Goal: Task Accomplishment & Management: Complete application form

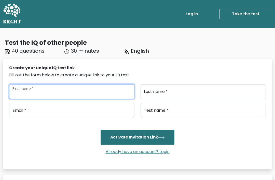
click at [41, 92] on input "First name *" at bounding box center [71, 91] width 125 height 15
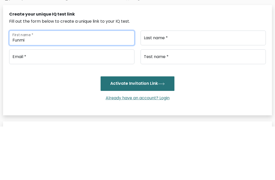
type input "Funmi"
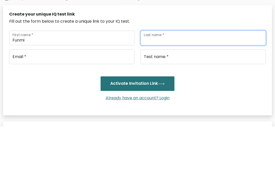
click at [176, 84] on input "Last name *" at bounding box center [203, 91] width 125 height 15
type input "Ogunbodede"
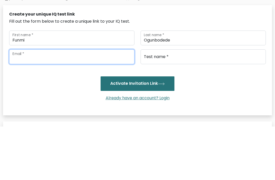
click at [74, 103] on input "email" at bounding box center [71, 110] width 125 height 15
type input "[EMAIL_ADDRESS][DOMAIN_NAME]"
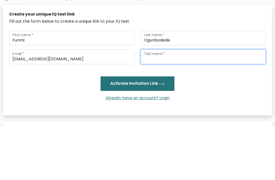
click at [185, 103] on input "Test name *" at bounding box center [203, 110] width 125 height 15
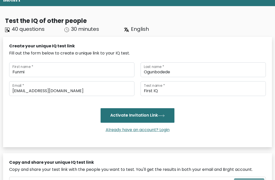
scroll to position [22, 0]
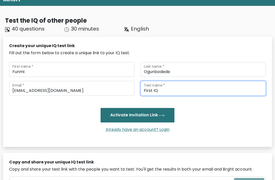
type input "First IQ"
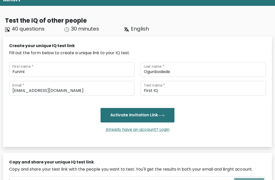
click at [160, 117] on icon "submit" at bounding box center [161, 116] width 7 height 3
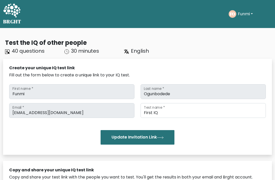
click at [134, 50] on span "English" at bounding box center [140, 50] width 18 height 7
click at [253, 12] on button "Funmi" at bounding box center [246, 14] width 18 height 7
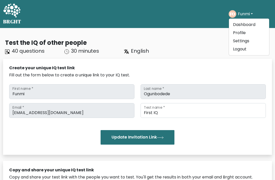
click at [201, 141] on div "Update Invitation Link" at bounding box center [137, 137] width 257 height 14
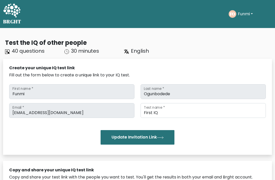
click at [157, 137] on button "Update Invitation Link" at bounding box center [138, 137] width 74 height 14
click at [250, 12] on button "Funmi" at bounding box center [246, 14] width 18 height 7
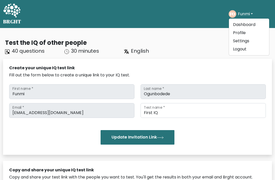
click at [251, 23] on link "Dashboard" at bounding box center [249, 25] width 40 height 8
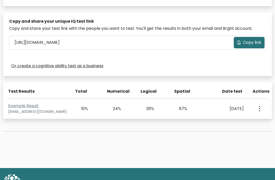
scroll to position [148, 0]
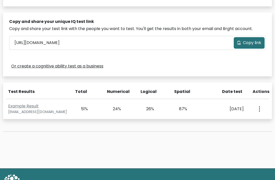
click at [235, 104] on div "Example Result support+example@brght.org 51% 24% 26% 87% Sept. 7, 2022 View Pro…" at bounding box center [137, 109] width 269 height 20
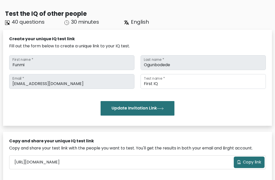
scroll to position [0, 0]
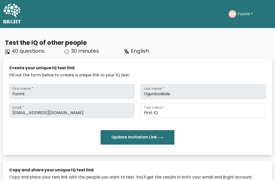
click at [250, 15] on button "Funmi" at bounding box center [246, 14] width 18 height 7
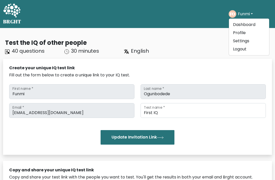
click at [245, 33] on link "Profile" at bounding box center [249, 33] width 40 height 8
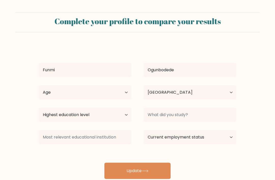
select select "NG"
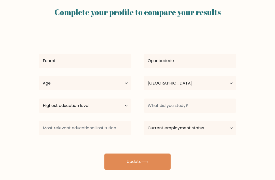
scroll to position [16, 0]
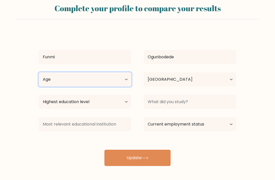
click at [125, 78] on select "Age Under 18 years old 18-24 years old 25-34 years old 35-44 years old 45-54 ye…" at bounding box center [85, 79] width 93 height 14
select select "25_34"
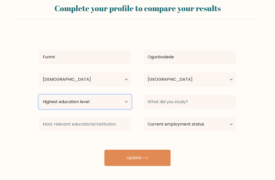
click at [122, 99] on select "Highest education level No schooling Primary Lower Secondary Upper Secondary Oc…" at bounding box center [85, 102] width 93 height 14
click at [118, 100] on select "Highest education level No schooling Primary Lower Secondary Upper Secondary Oc…" at bounding box center [85, 102] width 93 height 14
select select "occupation_specific"
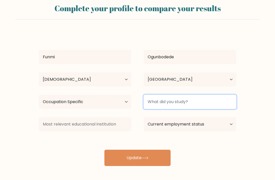
click at [198, 99] on input at bounding box center [190, 102] width 93 height 14
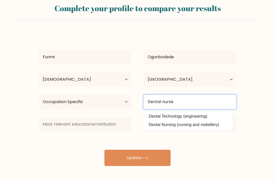
type input "Dental nurse"
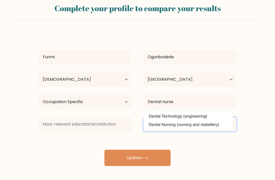
click at [234, 122] on select "Current employment status Employed Student Retired Other / prefer not to answer" at bounding box center [190, 124] width 93 height 14
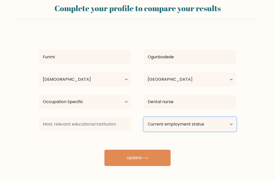
select select "employed"
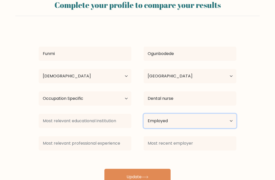
scroll to position [22, 0]
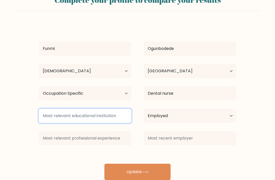
click at [93, 117] on input at bounding box center [85, 116] width 93 height 14
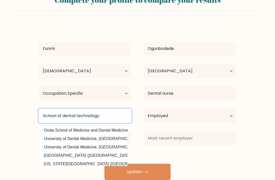
type input "School of dental technology"
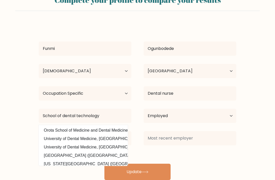
click at [146, 167] on button "Update" at bounding box center [138, 172] width 66 height 16
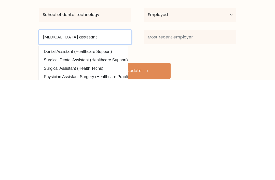
type input "Dental surgery assistant"
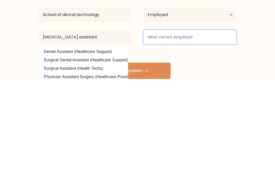
click at [189, 130] on input at bounding box center [190, 137] width 93 height 14
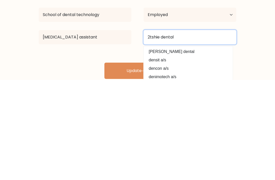
type input "2tshie dental"
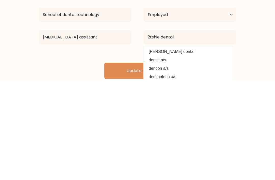
click at [149, 163] on button "Update" at bounding box center [138, 171] width 66 height 16
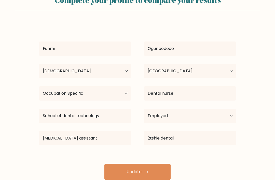
click at [152, 170] on button "Update" at bounding box center [138, 172] width 66 height 16
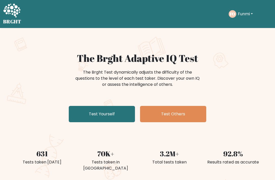
click at [100, 115] on link "Test Yourself" at bounding box center [102, 114] width 66 height 16
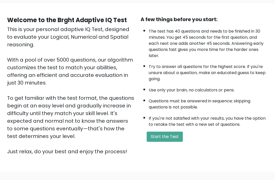
scroll to position [36, 0]
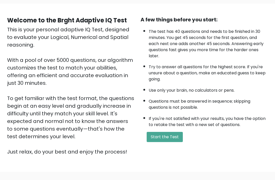
click at [173, 143] on button "Start the Test" at bounding box center [165, 137] width 36 height 10
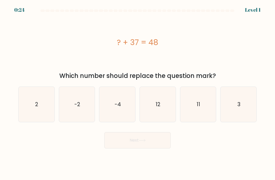
click at [204, 108] on icon "11" at bounding box center [198, 104] width 35 height 35
click at [138, 93] on input "e. 11" at bounding box center [138, 91] width 0 height 3
radio input "true"
click at [148, 144] on button "Next" at bounding box center [138, 140] width 66 height 16
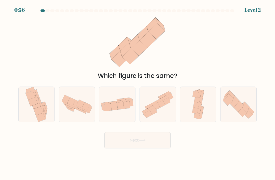
click at [124, 109] on icon at bounding box center [126, 105] width 7 height 8
click at [138, 93] on input "c." at bounding box center [138, 91] width 0 height 3
radio input "true"
click at [163, 148] on button "Next" at bounding box center [138, 140] width 66 height 16
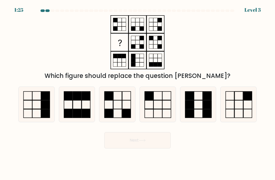
click at [122, 109] on rect at bounding box center [126, 104] width 8 height 9
click at [138, 93] on input "c." at bounding box center [138, 91] width 0 height 3
radio input "true"
click at [153, 144] on button "Next" at bounding box center [138, 140] width 66 height 16
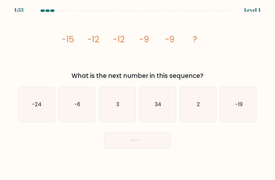
click at [77, 118] on icon "-6" at bounding box center [76, 104] width 35 height 35
click at [138, 93] on input "b. -6" at bounding box center [138, 91] width 0 height 3
radio input "true"
click at [146, 139] on button "Next" at bounding box center [138, 140] width 66 height 16
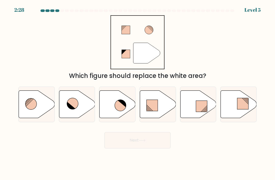
click at [118, 110] on icon at bounding box center [120, 105] width 11 height 11
click at [138, 93] on input "c." at bounding box center [138, 91] width 0 height 3
radio input "true"
click at [153, 142] on button "Next" at bounding box center [138, 140] width 66 height 16
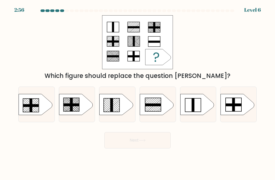
click at [35, 108] on icon at bounding box center [36, 104] width 34 height 21
click at [138, 93] on input "a." at bounding box center [138, 91] width 0 height 3
radio input "true"
click at [143, 142] on icon at bounding box center [142, 140] width 7 height 3
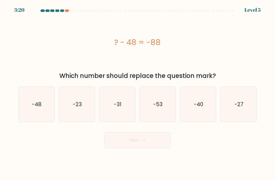
click at [200, 106] on text "-40" at bounding box center [198, 104] width 9 height 7
click at [138, 93] on input "e. -40" at bounding box center [138, 91] width 0 height 3
radio input "true"
click at [164, 144] on button "Next" at bounding box center [138, 140] width 66 height 16
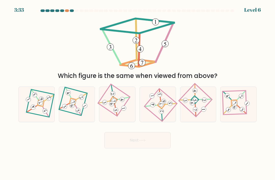
click at [76, 102] on icon at bounding box center [77, 105] width 24 height 28
click at [138, 93] on input "b." at bounding box center [138, 91] width 0 height 3
radio input "true"
click at [155, 145] on button "Next" at bounding box center [138, 140] width 66 height 16
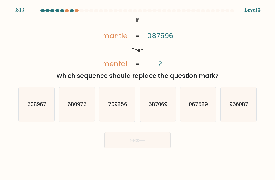
click at [199, 108] on text "067589" at bounding box center [198, 104] width 19 height 7
click at [138, 93] on input "e. 067589" at bounding box center [138, 91] width 0 height 3
radio input "true"
click at [148, 147] on button "Next" at bounding box center [138, 140] width 66 height 16
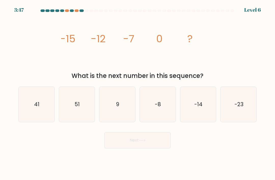
click at [115, 112] on icon "9" at bounding box center [117, 104] width 35 height 35
click at [138, 93] on input "c. 9" at bounding box center [138, 91] width 0 height 3
radio input "true"
click at [150, 148] on button "Next" at bounding box center [138, 140] width 66 height 16
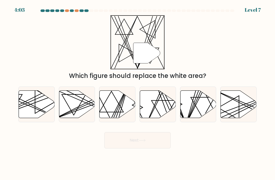
click at [82, 115] on icon at bounding box center [77, 105] width 36 height 28
click at [138, 93] on input "b." at bounding box center [138, 91] width 0 height 3
radio input "true"
click at [153, 146] on button "Next" at bounding box center [138, 140] width 66 height 16
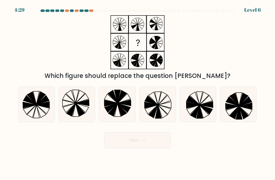
click at [161, 105] on icon at bounding box center [165, 100] width 13 height 10
click at [138, 93] on input "d." at bounding box center [138, 91] width 0 height 3
radio input "true"
click at [151, 137] on button "Next" at bounding box center [138, 140] width 66 height 16
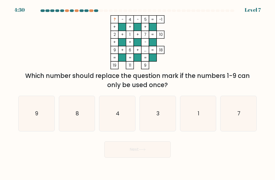
click at [43, 119] on icon "9" at bounding box center [36, 113] width 35 height 35
click at [138, 93] on input "a. 9" at bounding box center [138, 91] width 0 height 3
radio input "true"
click at [158, 151] on button "Next" at bounding box center [138, 150] width 66 height 16
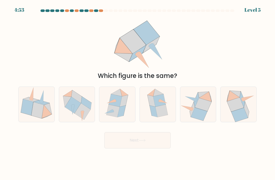
click at [124, 106] on icon at bounding box center [124, 101] width 8 height 12
click at [138, 93] on input "c." at bounding box center [138, 91] width 0 height 3
radio input "true"
click at [238, 108] on icon at bounding box center [235, 105] width 17 height 14
click at [138, 93] on input "f." at bounding box center [138, 91] width 0 height 3
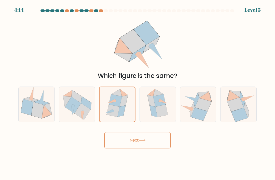
radio input "true"
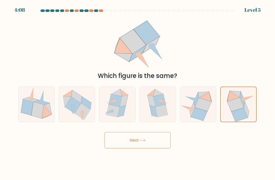
click at [123, 113] on icon at bounding box center [122, 112] width 8 height 12
click at [138, 93] on input "c." at bounding box center [138, 91] width 0 height 3
radio input "true"
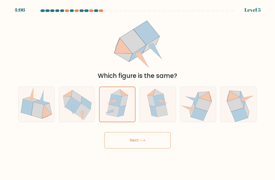
click at [155, 147] on button "Next" at bounding box center [138, 140] width 66 height 16
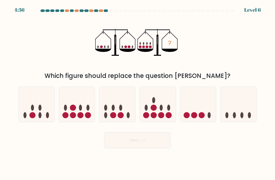
click at [82, 111] on ellipse at bounding box center [80, 108] width 3 height 6
click at [138, 93] on input "b." at bounding box center [138, 91] width 0 height 3
radio input "true"
click at [144, 142] on icon at bounding box center [142, 140] width 7 height 3
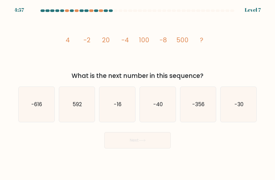
click at [163, 104] on icon "-40" at bounding box center [157, 104] width 35 height 35
click at [138, 93] on input "d. -40" at bounding box center [138, 91] width 0 height 3
radio input "true"
click at [151, 143] on button "Next" at bounding box center [138, 140] width 66 height 16
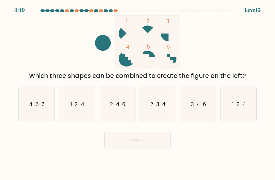
click at [44, 116] on icon "4-5-6" at bounding box center [36, 104] width 35 height 35
click at [138, 93] on input "a. 4-5-6" at bounding box center [138, 91] width 0 height 3
radio input "true"
click at [133, 149] on button "Next" at bounding box center [138, 140] width 66 height 16
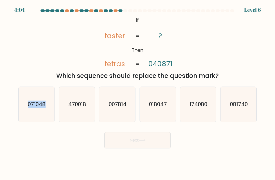
click at [40, 141] on div "Next" at bounding box center [137, 139] width 245 height 20
click at [43, 114] on icon "071048" at bounding box center [36, 104] width 35 height 35
click at [138, 93] on input "a. 071048" at bounding box center [138, 91] width 0 height 3
radio input "true"
click at [143, 148] on button "Next" at bounding box center [138, 140] width 66 height 16
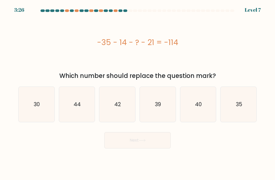
click at [86, 114] on icon "44" at bounding box center [76, 104] width 35 height 35
click at [138, 93] on input "b. 44" at bounding box center [138, 91] width 0 height 3
radio input "true"
click at [151, 142] on button "Next" at bounding box center [138, 140] width 66 height 16
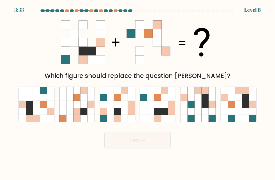
click at [237, 108] on icon at bounding box center [238, 104] width 7 height 7
click at [138, 93] on input "f." at bounding box center [138, 91] width 0 height 3
radio input "true"
click at [148, 149] on button "Next" at bounding box center [138, 140] width 66 height 16
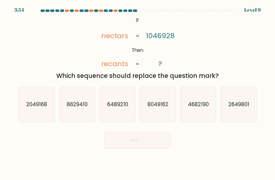
click at [37, 117] on icon "2049168" at bounding box center [36, 104] width 35 height 35
click at [138, 93] on input "a. 2049168" at bounding box center [138, 91] width 0 height 3
radio input "true"
click at [140, 141] on button "Next" at bounding box center [138, 140] width 66 height 16
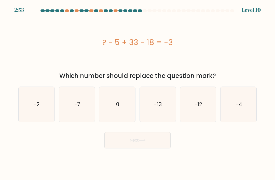
click at [193, 91] on div "a. -2 b. -7 c." at bounding box center [137, 103] width 243 height 40
click at [205, 113] on icon "-12" at bounding box center [198, 104] width 35 height 35
click at [138, 93] on input "e. -12" at bounding box center [138, 91] width 0 height 3
radio input "true"
click at [141, 149] on button "Next" at bounding box center [138, 140] width 66 height 16
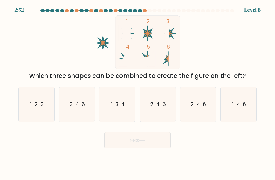
click at [161, 106] on text "2-4-5" at bounding box center [158, 104] width 16 height 7
click at [138, 93] on input "d. 2-4-5" at bounding box center [138, 91] width 0 height 3
radio input "true"
click at [176, 32] on rect at bounding box center [148, 42] width 65 height 54
click at [81, 108] on text "3-4-6" at bounding box center [77, 104] width 15 height 7
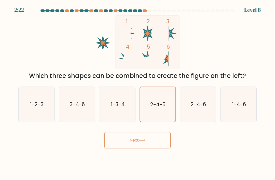
click at [138, 93] on input "b. 3-4-6" at bounding box center [138, 91] width 0 height 3
radio input "true"
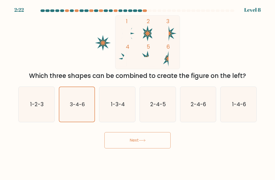
click at [132, 141] on button "Next" at bounding box center [138, 140] width 66 height 16
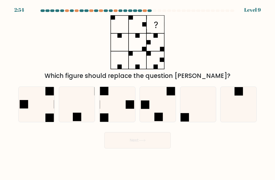
click at [116, 110] on icon at bounding box center [117, 104] width 35 height 35
click at [138, 93] on input "c." at bounding box center [138, 91] width 0 height 3
radio input "true"
click at [161, 114] on icon at bounding box center [157, 104] width 35 height 35
click at [138, 93] on input "d." at bounding box center [138, 91] width 0 height 3
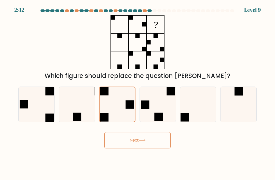
radio input "true"
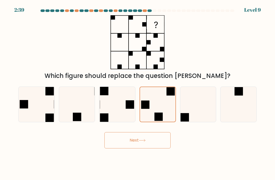
click at [124, 113] on icon at bounding box center [117, 104] width 35 height 35
click at [138, 93] on input "c." at bounding box center [138, 91] width 0 height 3
radio input "true"
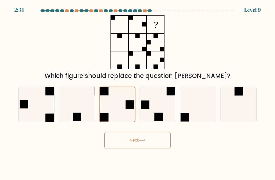
click at [149, 148] on button "Next" at bounding box center [138, 140] width 66 height 16
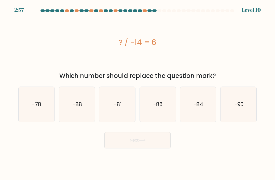
click at [201, 107] on text "-84" at bounding box center [199, 104] width 10 height 7
click at [138, 93] on input "e. -84" at bounding box center [138, 91] width 0 height 3
radio input "true"
click at [145, 138] on button "Next" at bounding box center [138, 140] width 66 height 16
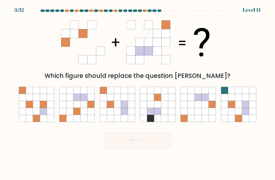
click at [82, 115] on icon at bounding box center [84, 111] width 7 height 7
click at [138, 93] on input "b." at bounding box center [138, 91] width 0 height 3
radio input "true"
click at [150, 146] on button "Next" at bounding box center [138, 140] width 66 height 16
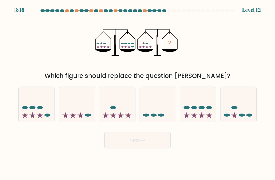
click at [204, 104] on icon at bounding box center [199, 105] width 36 height 30
click at [138, 93] on input "e." at bounding box center [138, 91] width 0 height 3
radio input "true"
click at [243, 110] on icon at bounding box center [239, 105] width 36 height 30
click at [138, 93] on input "f." at bounding box center [138, 91] width 0 height 3
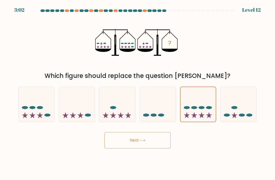
radio input "true"
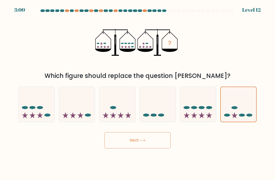
click at [157, 146] on button "Next" at bounding box center [138, 140] width 66 height 16
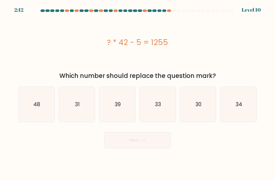
click at [164, 108] on icon "33" at bounding box center [157, 104] width 35 height 35
click at [138, 93] on input "d. 33" at bounding box center [138, 91] width 0 height 3
radio input "true"
click at [151, 143] on button "Next" at bounding box center [138, 140] width 66 height 16
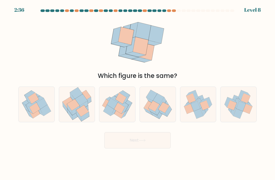
click at [159, 110] on icon at bounding box center [153, 106] width 11 height 11
click at [138, 93] on input "d." at bounding box center [138, 91] width 0 height 3
radio input "true"
click at [143, 149] on button "Next" at bounding box center [138, 140] width 66 height 16
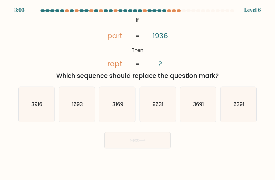
click at [35, 108] on text "3916" at bounding box center [36, 104] width 11 height 7
click at [138, 93] on input "a. 3916" at bounding box center [138, 91] width 0 height 3
radio input "true"
click at [146, 142] on icon at bounding box center [142, 140] width 7 height 3
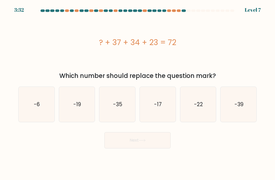
click at [164, 114] on icon "-17" at bounding box center [157, 104] width 35 height 35
click at [138, 93] on input "d. -17" at bounding box center [138, 91] width 0 height 3
radio input "true"
click at [148, 146] on button "Next" at bounding box center [138, 140] width 66 height 16
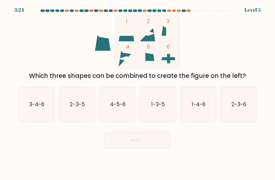
click at [78, 108] on text "2-3-5" at bounding box center [77, 104] width 15 height 7
click at [138, 93] on input "b. 2-3-5" at bounding box center [138, 91] width 0 height 3
radio input "true"
click at [150, 148] on button "Next" at bounding box center [138, 140] width 66 height 16
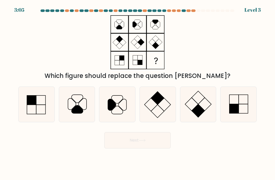
click at [243, 109] on icon at bounding box center [238, 104] width 35 height 35
click at [138, 93] on input "f." at bounding box center [138, 91] width 0 height 3
radio input "true"
click at [142, 142] on icon at bounding box center [142, 140] width 7 height 3
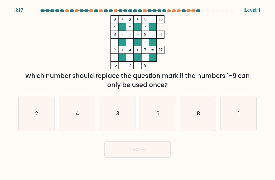
click at [156, 125] on icon "6" at bounding box center [157, 113] width 35 height 35
click at [138, 93] on input "d. 6" at bounding box center [138, 91] width 0 height 3
radio input "true"
click at [152, 158] on button "Next" at bounding box center [138, 150] width 66 height 16
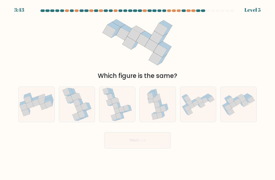
click at [122, 113] on icon at bounding box center [123, 112] width 7 height 2
click at [138, 93] on input "c." at bounding box center [138, 91] width 0 height 3
radio input "true"
click at [150, 142] on button "Next" at bounding box center [138, 140] width 66 height 16
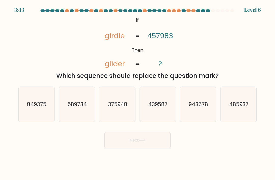
click at [244, 108] on text "485937" at bounding box center [239, 104] width 19 height 7
click at [138, 93] on input "f. 485937" at bounding box center [138, 91] width 0 height 3
radio input "true"
click at [152, 146] on button "Next" at bounding box center [138, 140] width 66 height 16
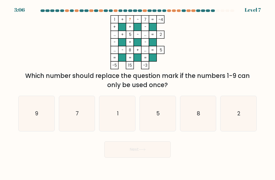
click at [38, 116] on text "9" at bounding box center [36, 113] width 3 height 7
click at [138, 93] on input "a. 9" at bounding box center [138, 91] width 0 height 3
radio input "true"
click at [149, 158] on button "Next" at bounding box center [138, 150] width 66 height 16
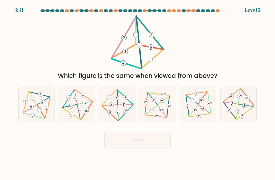
click at [82, 111] on icon at bounding box center [77, 105] width 29 height 28
click at [138, 93] on input "b." at bounding box center [138, 91] width 0 height 3
radio input "true"
click at [143, 142] on icon at bounding box center [142, 140] width 7 height 3
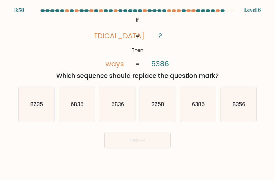
click at [239, 101] on icon "8356" at bounding box center [238, 104] width 35 height 35
click at [138, 93] on input "f. 8356" at bounding box center [138, 91] width 0 height 3
radio input "true"
click at [128, 149] on button "Next" at bounding box center [138, 140] width 66 height 16
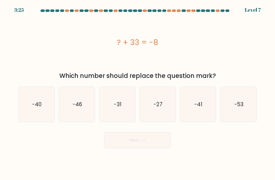
click at [168, 105] on icon "-27" at bounding box center [157, 104] width 35 height 35
click at [138, 93] on input "d. -27" at bounding box center [138, 91] width 0 height 3
radio input "true"
click at [152, 149] on button "Next" at bounding box center [138, 140] width 66 height 16
click at [147, 138] on button "Next" at bounding box center [138, 140] width 66 height 16
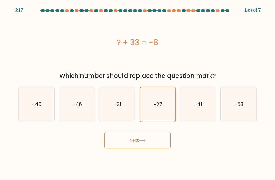
click at [158, 149] on button "Next" at bounding box center [138, 140] width 66 height 16
click at [154, 147] on button "Next" at bounding box center [138, 140] width 66 height 16
click at [137, 145] on button "Next" at bounding box center [138, 140] width 66 height 16
click at [140, 141] on button "Next" at bounding box center [138, 140] width 66 height 16
click at [145, 142] on icon at bounding box center [142, 141] width 6 height 2
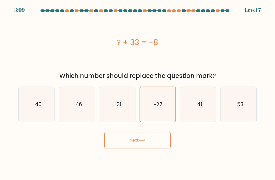
click at [138, 144] on button "Next" at bounding box center [138, 140] width 66 height 16
click at [130, 146] on button "Next" at bounding box center [138, 140] width 66 height 16
click at [136, 141] on button "Next" at bounding box center [138, 140] width 66 height 16
click at [135, 149] on button "Next" at bounding box center [138, 140] width 66 height 16
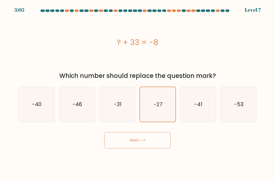
click at [141, 143] on button "Next" at bounding box center [138, 140] width 66 height 16
click at [160, 104] on icon "-27" at bounding box center [158, 104] width 35 height 35
click at [138, 93] on input "d. -27" at bounding box center [138, 91] width 0 height 3
click at [141, 142] on icon at bounding box center [142, 140] width 7 height 3
click at [142, 143] on button "Next" at bounding box center [138, 140] width 66 height 16
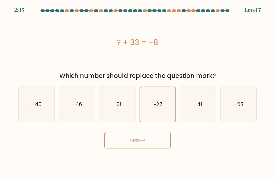
click at [145, 142] on icon at bounding box center [142, 140] width 7 height 3
click at [147, 149] on button "Next" at bounding box center [138, 140] width 66 height 16
click at [146, 149] on button "Next" at bounding box center [138, 140] width 66 height 16
click at [151, 147] on button "Next" at bounding box center [138, 140] width 66 height 16
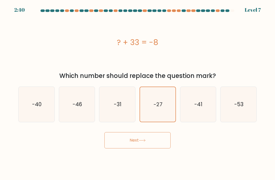
click at [195, 108] on text "-41" at bounding box center [199, 104] width 8 height 7
click at [138, 93] on input "e. -41" at bounding box center [138, 91] width 0 height 3
radio input "true"
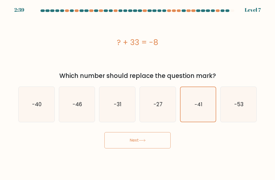
click at [158, 108] on text "-27" at bounding box center [158, 104] width 9 height 7
click at [138, 93] on input "d. -27" at bounding box center [138, 91] width 0 height 3
radio input "true"
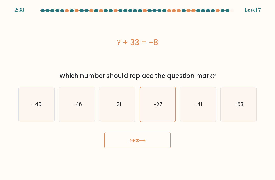
click at [147, 146] on button "Next" at bounding box center [138, 140] width 66 height 16
click at [158, 108] on text "-27" at bounding box center [158, 104] width 9 height 7
click at [138, 93] on input "d. -27" at bounding box center [138, 91] width 0 height 3
click at [145, 142] on icon at bounding box center [142, 140] width 7 height 3
click at [145, 142] on icon at bounding box center [142, 141] width 6 height 2
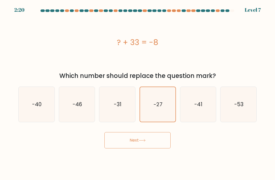
click at [152, 148] on button "Next" at bounding box center [138, 140] width 66 height 16
click at [155, 149] on button "Next" at bounding box center [138, 140] width 66 height 16
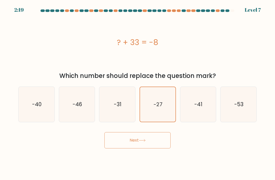
click at [155, 149] on button "Next" at bounding box center [138, 140] width 66 height 16
click at [145, 147] on button "Next" at bounding box center [138, 140] width 66 height 16
click at [145, 142] on icon at bounding box center [142, 140] width 7 height 3
click at [151, 144] on button "Next" at bounding box center [138, 140] width 66 height 16
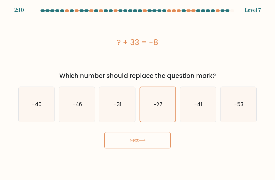
click at [150, 144] on button "Next" at bounding box center [138, 140] width 66 height 16
click at [153, 144] on button "Next" at bounding box center [138, 140] width 66 height 16
click at [147, 147] on button "Next" at bounding box center [138, 140] width 66 height 16
click at [146, 142] on icon at bounding box center [142, 140] width 7 height 3
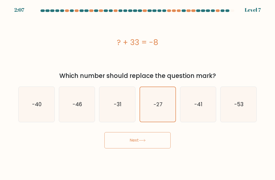
click at [151, 149] on button "Next" at bounding box center [138, 140] width 66 height 16
click at [147, 148] on button "Next" at bounding box center [138, 140] width 66 height 16
click at [153, 149] on button "Next" at bounding box center [138, 140] width 66 height 16
click at [143, 142] on icon at bounding box center [142, 140] width 7 height 3
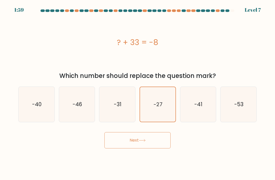
click at [142, 142] on icon at bounding box center [142, 140] width 7 height 3
click at [146, 142] on icon at bounding box center [142, 140] width 7 height 3
click at [148, 147] on button "Next" at bounding box center [138, 140] width 66 height 16
click at [192, 111] on icon "-41" at bounding box center [198, 104] width 35 height 35
click at [138, 93] on input "e. -41" at bounding box center [138, 91] width 0 height 3
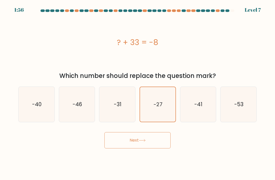
radio input "true"
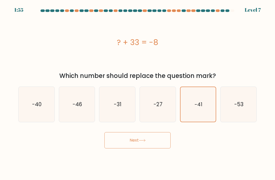
click at [233, 109] on icon "-53" at bounding box center [238, 104] width 35 height 35
click at [138, 93] on input "f. -53" at bounding box center [138, 91] width 0 height 3
radio input "true"
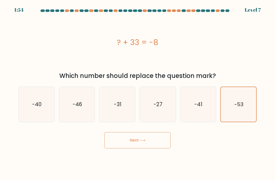
click at [156, 108] on text "-27" at bounding box center [158, 104] width 9 height 7
click at [138, 93] on input "d. -27" at bounding box center [138, 91] width 0 height 3
radio input "true"
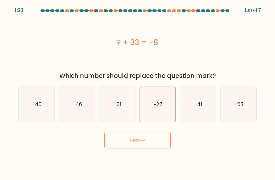
click at [151, 147] on button "Next" at bounding box center [138, 140] width 66 height 16
click at [163, 55] on div "? + 33 = -8" at bounding box center [137, 42] width 239 height 54
click at [134, 157] on body "0:50 Level 7 a." at bounding box center [137, 90] width 275 height 180
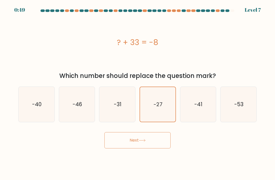
click at [148, 143] on button "Next" at bounding box center [138, 140] width 66 height 16
click at [145, 149] on button "Next" at bounding box center [138, 140] width 66 height 16
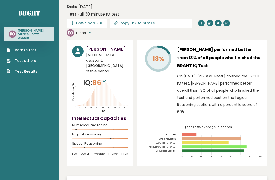
click at [25, 47] on link "Retake test" at bounding box center [22, 49] width 31 height 5
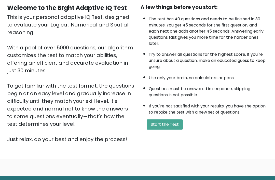
scroll to position [60, 0]
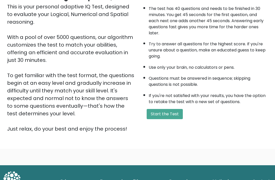
click at [168, 119] on button "Start the Test" at bounding box center [165, 114] width 36 height 10
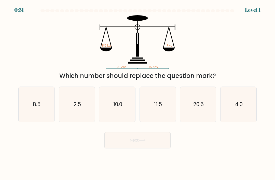
click at [36, 118] on icon "8.5" at bounding box center [36, 104] width 35 height 35
click at [138, 93] on input "a. 8.5" at bounding box center [138, 91] width 0 height 3
radio input "true"
click at [137, 147] on button "Next" at bounding box center [138, 140] width 66 height 16
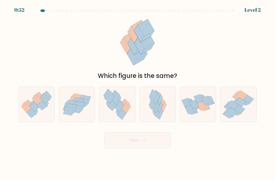
click at [54, 114] on icon at bounding box center [37, 104] width 36 height 31
click at [138, 93] on input "a." at bounding box center [138, 91] width 0 height 3
radio input "true"
click at [150, 145] on button "Next" at bounding box center [138, 140] width 66 height 16
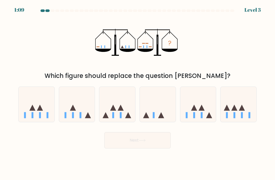
click at [121, 110] on icon at bounding box center [121, 108] width 6 height 6
click at [138, 93] on input "c." at bounding box center [138, 91] width 0 height 3
radio input "true"
click at [141, 148] on button "Next" at bounding box center [138, 140] width 66 height 16
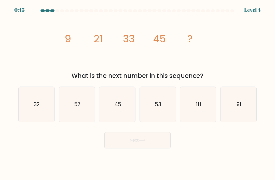
click at [78, 105] on icon "57" at bounding box center [76, 104] width 35 height 35
click at [138, 93] on input "b. 57" at bounding box center [138, 91] width 0 height 3
radio input "true"
click at [140, 142] on icon at bounding box center [142, 140] width 7 height 3
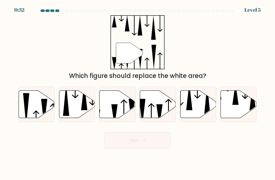
click at [162, 107] on icon at bounding box center [158, 105] width 36 height 28
click at [138, 93] on input "d." at bounding box center [138, 91] width 0 height 3
radio input "true"
click at [142, 149] on button "Next" at bounding box center [138, 140] width 66 height 16
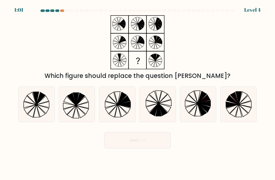
click at [39, 111] on icon at bounding box center [36, 104] width 35 height 35
click at [138, 93] on input "a." at bounding box center [138, 91] width 0 height 3
radio input "true"
click at [130, 144] on button "Next" at bounding box center [138, 140] width 66 height 16
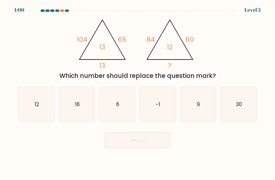
click at [39, 101] on icon "12" at bounding box center [36, 104] width 35 height 35
click at [138, 93] on input "a. 12" at bounding box center [138, 91] width 0 height 3
radio input "true"
click at [143, 149] on button "Next" at bounding box center [138, 140] width 66 height 16
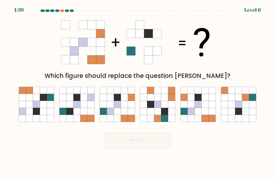
click at [129, 115] on icon at bounding box center [131, 111] width 7 height 7
click at [138, 93] on input "c." at bounding box center [138, 91] width 0 height 3
radio input "true"
click at [141, 142] on icon at bounding box center [142, 140] width 7 height 3
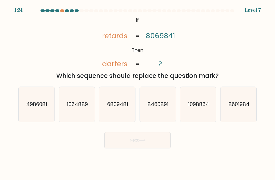
click at [35, 108] on text "4986081" at bounding box center [36, 104] width 21 height 7
click at [138, 93] on input "a. 4986081" at bounding box center [138, 91] width 0 height 3
radio input "true"
click at [155, 147] on button "Next" at bounding box center [138, 140] width 66 height 16
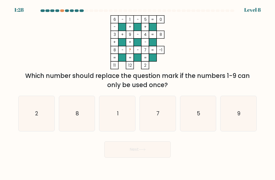
click at [245, 104] on icon "9" at bounding box center [238, 113] width 35 height 35
click at [138, 93] on input "f. 9" at bounding box center [138, 91] width 0 height 3
radio input "true"
click at [146, 151] on icon at bounding box center [142, 149] width 7 height 3
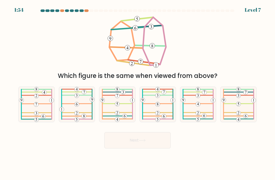
click at [113, 104] on 37 at bounding box center [117, 104] width 30 height 0
click at [138, 93] on input "c." at bounding box center [138, 91] width 0 height 3
radio input "true"
click at [139, 149] on button "Next" at bounding box center [138, 140] width 66 height 16
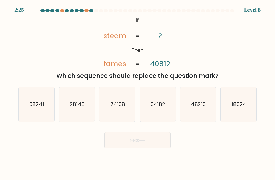
click at [120, 106] on text "24108" at bounding box center [117, 104] width 15 height 7
click at [138, 93] on input "c. 24108" at bounding box center [138, 91] width 0 height 3
radio input "true"
click at [130, 141] on button "Next" at bounding box center [138, 140] width 66 height 16
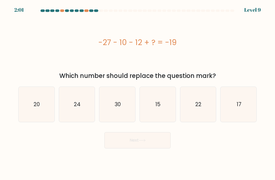
click at [143, 148] on button "Next" at bounding box center [138, 140] width 66 height 16
click at [196, 108] on text "22" at bounding box center [199, 104] width 6 height 7
click at [138, 93] on input "e. 22" at bounding box center [138, 91] width 0 height 3
radio input "true"
click at [143, 147] on button "Next" at bounding box center [138, 140] width 66 height 16
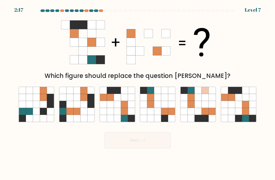
click at [129, 115] on icon at bounding box center [131, 111] width 7 height 7
click at [138, 93] on input "c." at bounding box center [138, 91] width 0 height 3
radio input "true"
click at [137, 149] on button "Next" at bounding box center [138, 140] width 66 height 16
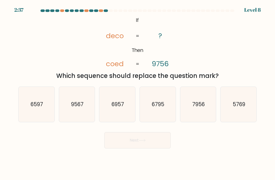
click at [44, 114] on icon "6597" at bounding box center [36, 104] width 35 height 35
click at [138, 93] on input "a. 6597" at bounding box center [138, 91] width 0 height 3
radio input "true"
click at [126, 144] on button "Next" at bounding box center [138, 140] width 66 height 16
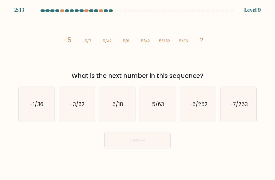
click at [199, 115] on icon "-5/252" at bounding box center [198, 104] width 35 height 35
click at [138, 93] on input "e. -5/252" at bounding box center [138, 91] width 0 height 3
radio input "true"
click at [148, 149] on button "Next" at bounding box center [138, 140] width 66 height 16
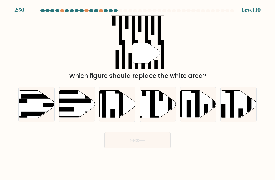
click at [118, 107] on icon at bounding box center [118, 105] width 36 height 28
click at [138, 93] on input "c." at bounding box center [138, 91] width 0 height 3
radio input "true"
click at [137, 147] on button "Next" at bounding box center [138, 140] width 66 height 16
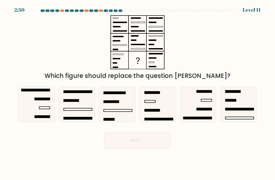
click at [161, 108] on icon at bounding box center [157, 104] width 35 height 35
click at [138, 93] on input "d." at bounding box center [138, 91] width 0 height 3
radio input "true"
click at [82, 111] on rect at bounding box center [78, 109] width 28 height 2
click at [138, 93] on input "b." at bounding box center [138, 91] width 0 height 3
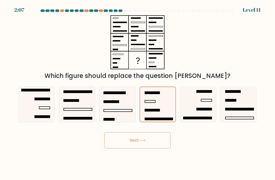
radio input "true"
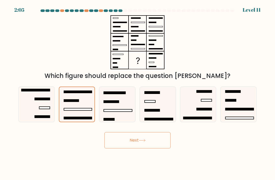
click at [139, 144] on button "Next" at bounding box center [138, 140] width 66 height 16
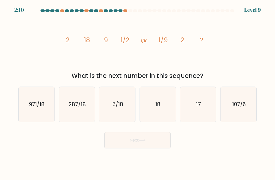
click at [170, 109] on icon "18" at bounding box center [157, 104] width 35 height 35
click at [138, 93] on input "d. 18" at bounding box center [138, 91] width 0 height 3
radio input "true"
click at [143, 143] on button "Next" at bounding box center [138, 140] width 66 height 16
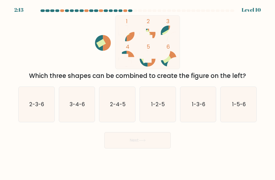
click at [121, 106] on text "2-4-5" at bounding box center [118, 104] width 16 height 7
click at [138, 93] on input "c. 2-4-5" at bounding box center [138, 91] width 0 height 3
radio input "true"
click at [142, 141] on button "Next" at bounding box center [138, 140] width 66 height 16
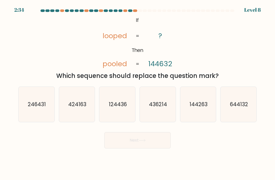
click at [84, 118] on icon "424163" at bounding box center [76, 104] width 35 height 35
click at [138, 93] on input "b. 424163" at bounding box center [138, 91] width 0 height 3
radio input "true"
click at [240, 103] on icon "644132" at bounding box center [238, 104] width 35 height 35
click at [138, 93] on input "f. 644132" at bounding box center [138, 91] width 0 height 3
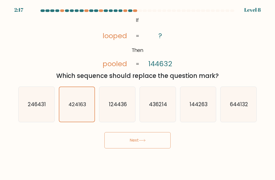
radio input "true"
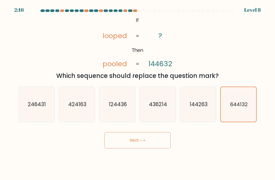
click at [148, 149] on button "Next" at bounding box center [138, 140] width 66 height 16
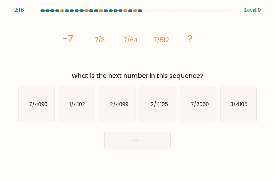
click at [200, 106] on text "-7/2050" at bounding box center [198, 104] width 21 height 7
click at [138, 93] on input "e. -7/2050" at bounding box center [138, 91] width 0 height 3
radio input "true"
click at [245, 103] on icon "3/4105" at bounding box center [238, 104] width 35 height 35
click at [138, 93] on input "f. 3/4105" at bounding box center [138, 91] width 0 height 3
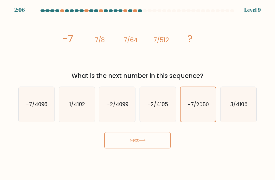
radio input "true"
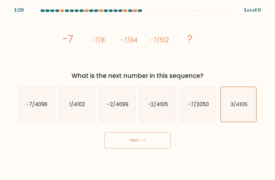
click at [39, 105] on icon "-7/4096" at bounding box center [36, 104] width 35 height 35
click at [138, 93] on input "a. -7/4096" at bounding box center [138, 91] width 0 height 3
radio input "true"
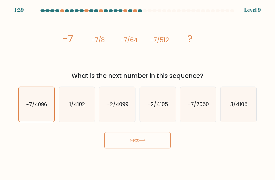
click at [143, 144] on button "Next" at bounding box center [138, 140] width 66 height 16
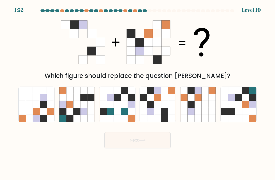
click at [161, 113] on icon at bounding box center [158, 111] width 7 height 7
click at [138, 93] on input "d." at bounding box center [138, 91] width 0 height 3
radio input "true"
click at [143, 142] on icon at bounding box center [142, 141] width 6 height 2
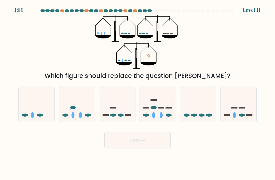
click at [198, 113] on icon at bounding box center [199, 105] width 36 height 30
click at [138, 93] on input "e." at bounding box center [138, 91] width 0 height 3
radio input "true"
click at [153, 149] on button "Next" at bounding box center [138, 140] width 66 height 16
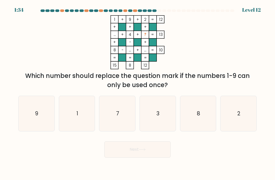
click at [40, 121] on icon "9" at bounding box center [36, 113] width 35 height 35
click at [138, 93] on input "a. 9" at bounding box center [138, 91] width 0 height 3
radio input "true"
click at [134, 154] on button "Next" at bounding box center [138, 150] width 66 height 16
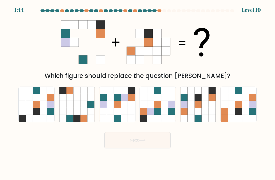
click at [201, 101] on icon at bounding box center [198, 97] width 7 height 7
click at [138, 93] on input "e." at bounding box center [138, 91] width 0 height 3
radio input "true"
click at [152, 146] on button "Next" at bounding box center [138, 140] width 66 height 16
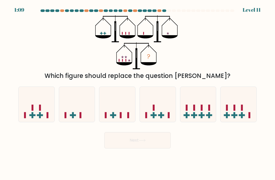
click at [160, 102] on icon at bounding box center [158, 105] width 36 height 30
click at [138, 93] on input "d." at bounding box center [138, 91] width 0 height 3
radio input "true"
click at [145, 143] on button "Next" at bounding box center [138, 140] width 66 height 16
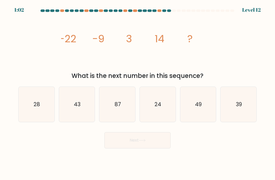
click at [237, 107] on text "39" at bounding box center [239, 104] width 6 height 7
click at [138, 93] on input "f. 39" at bounding box center [138, 91] width 0 height 3
radio input "true"
click at [156, 144] on button "Next" at bounding box center [138, 140] width 66 height 16
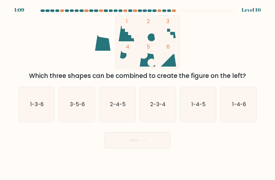
click at [113, 105] on icon "2-4-5" at bounding box center [117, 104] width 35 height 35
click at [138, 93] on input "c. 2-4-5" at bounding box center [138, 91] width 0 height 3
radio input "true"
click at [124, 138] on button "Next" at bounding box center [138, 140] width 66 height 16
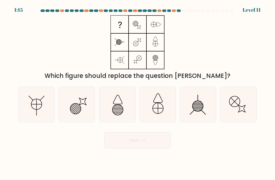
click at [35, 107] on icon at bounding box center [36, 104] width 35 height 35
click at [138, 93] on input "a." at bounding box center [138, 91] width 0 height 3
radio input "true"
click at [117, 141] on button "Next" at bounding box center [138, 140] width 66 height 16
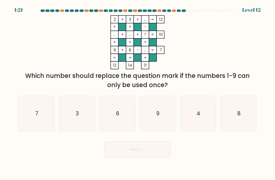
click at [198, 117] on text "4" at bounding box center [199, 113] width 4 height 7
click at [138, 93] on input "e. 4" at bounding box center [138, 91] width 0 height 3
radio input "true"
click at [138, 152] on button "Next" at bounding box center [138, 150] width 66 height 16
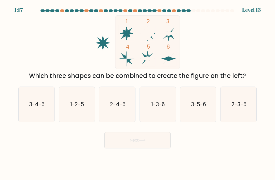
click at [45, 118] on icon "3-4-5" at bounding box center [36, 104] width 35 height 35
click at [138, 93] on input "a. 3-4-5" at bounding box center [138, 91] width 0 height 3
radio input "true"
click at [116, 144] on button "Next" at bounding box center [138, 140] width 66 height 16
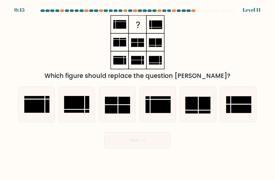
click at [239, 104] on line at bounding box center [238, 104] width 25 height 0
click at [138, 93] on input "f." at bounding box center [138, 91] width 0 height 3
radio input "true"
click at [158, 139] on button "Next" at bounding box center [138, 140] width 66 height 16
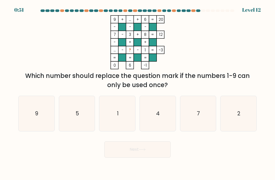
click at [27, 118] on icon "9" at bounding box center [36, 113] width 35 height 35
click at [138, 93] on input "a. 9" at bounding box center [138, 91] width 0 height 3
radio input "true"
click at [147, 151] on button "Next" at bounding box center [138, 150] width 66 height 16
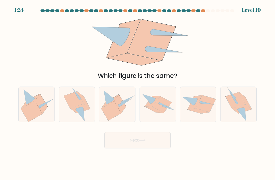
click at [124, 113] on icon at bounding box center [121, 104] width 12 height 19
click at [138, 93] on input "c." at bounding box center [138, 91] width 0 height 3
radio input "true"
click at [134, 137] on button "Next" at bounding box center [138, 140] width 66 height 16
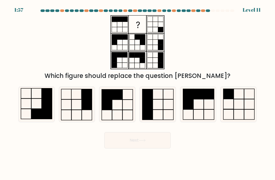
click at [77, 111] on icon at bounding box center [76, 104] width 35 height 35
click at [138, 93] on input "b." at bounding box center [138, 91] width 0 height 3
radio input "true"
click at [145, 142] on icon at bounding box center [142, 140] width 7 height 3
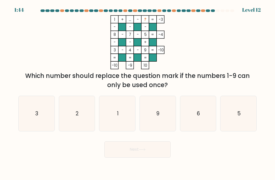
click at [126, 119] on icon "1" at bounding box center [117, 113] width 35 height 35
click at [138, 93] on input "c. 1" at bounding box center [138, 91] width 0 height 3
radio input "true"
click at [153, 152] on button "Next" at bounding box center [138, 150] width 66 height 16
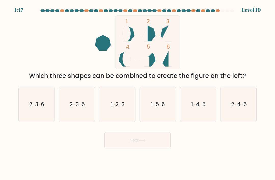
click at [236, 103] on icon "2-4-5" at bounding box center [238, 104] width 35 height 35
click at [138, 93] on input "f. 2-4-5" at bounding box center [138, 91] width 0 height 3
radio input "true"
click at [150, 149] on button "Next" at bounding box center [138, 140] width 66 height 16
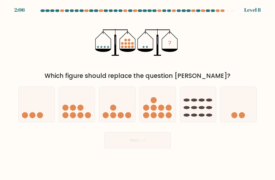
click at [125, 119] on icon at bounding box center [117, 105] width 36 height 30
click at [138, 93] on input "c." at bounding box center [138, 91] width 0 height 3
radio input "true"
click at [143, 143] on button "Next" at bounding box center [138, 140] width 66 height 16
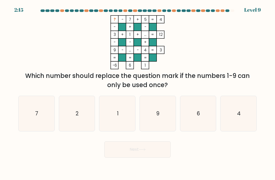
click at [198, 117] on text "6" at bounding box center [198, 113] width 3 height 7
click at [138, 93] on input "e. 6" at bounding box center [138, 91] width 0 height 3
radio input "true"
click at [167, 119] on icon "9" at bounding box center [157, 113] width 35 height 35
click at [138, 93] on input "d. 9" at bounding box center [138, 91] width 0 height 3
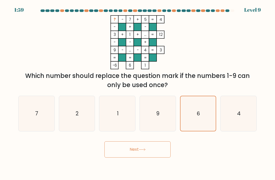
radio input "true"
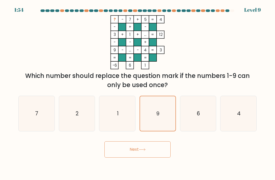
click at [195, 119] on icon "6" at bounding box center [198, 113] width 35 height 35
click at [138, 93] on input "e. 6" at bounding box center [138, 91] width 0 height 3
radio input "true"
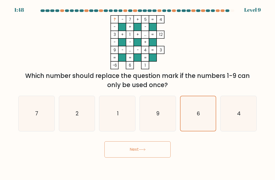
click at [150, 154] on button "Next" at bounding box center [138, 150] width 66 height 16
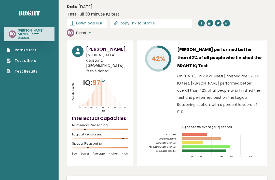
click at [87, 22] on span "Download PDF" at bounding box center [89, 23] width 27 height 5
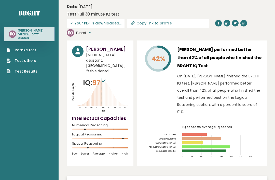
click at [107, 25] on span "✓ Your PDF is downloaded..." at bounding box center [96, 23] width 58 height 9
click at [100, 22] on span "✓ Your PDF is downloaded..." at bounding box center [96, 23] width 58 height 9
click at [98, 27] on span "✓ Your PDF is downloaded..." at bounding box center [96, 23] width 58 height 9
click at [99, 22] on span "✓ Your PDF is downloaded..." at bounding box center [96, 23] width 58 height 9
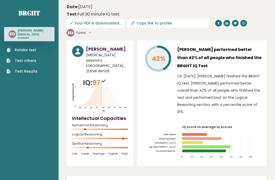
click at [99, 22] on span "✓ Your PDF is downloaded..." at bounding box center [96, 23] width 58 height 9
click at [91, 34] on button "Funmi" at bounding box center [83, 32] width 15 height 5
click at [100, 21] on span "✓ Your PDF is downloaded..." at bounding box center [96, 23] width 58 height 9
click at [100, 22] on span "✓ Your PDF is downloaded..." at bounding box center [96, 23] width 58 height 9
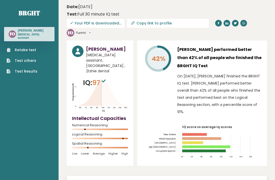
click at [88, 35] on button "Funmi" at bounding box center [83, 32] width 15 height 5
click at [93, 40] on link "Dashboard" at bounding box center [91, 40] width 28 height 7
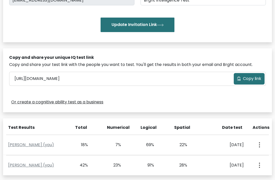
scroll to position [172, 0]
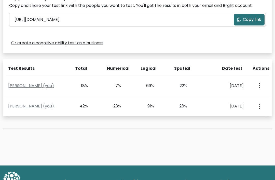
click at [51, 107] on link "[PERSON_NAME] (you)" at bounding box center [31, 106] width 46 height 6
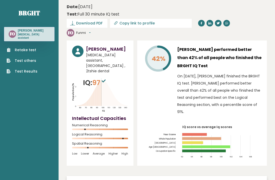
click at [94, 25] on span "Download PDF" at bounding box center [89, 23] width 27 height 5
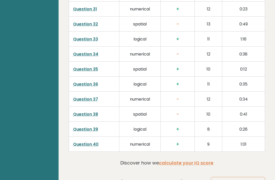
scroll to position [1333, 0]
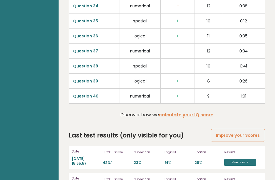
click at [244, 159] on link "View results" at bounding box center [241, 162] width 32 height 7
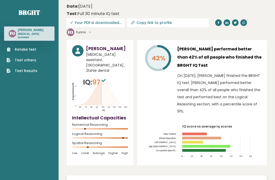
scroll to position [1, 0]
